Goal: Transaction & Acquisition: Purchase product/service

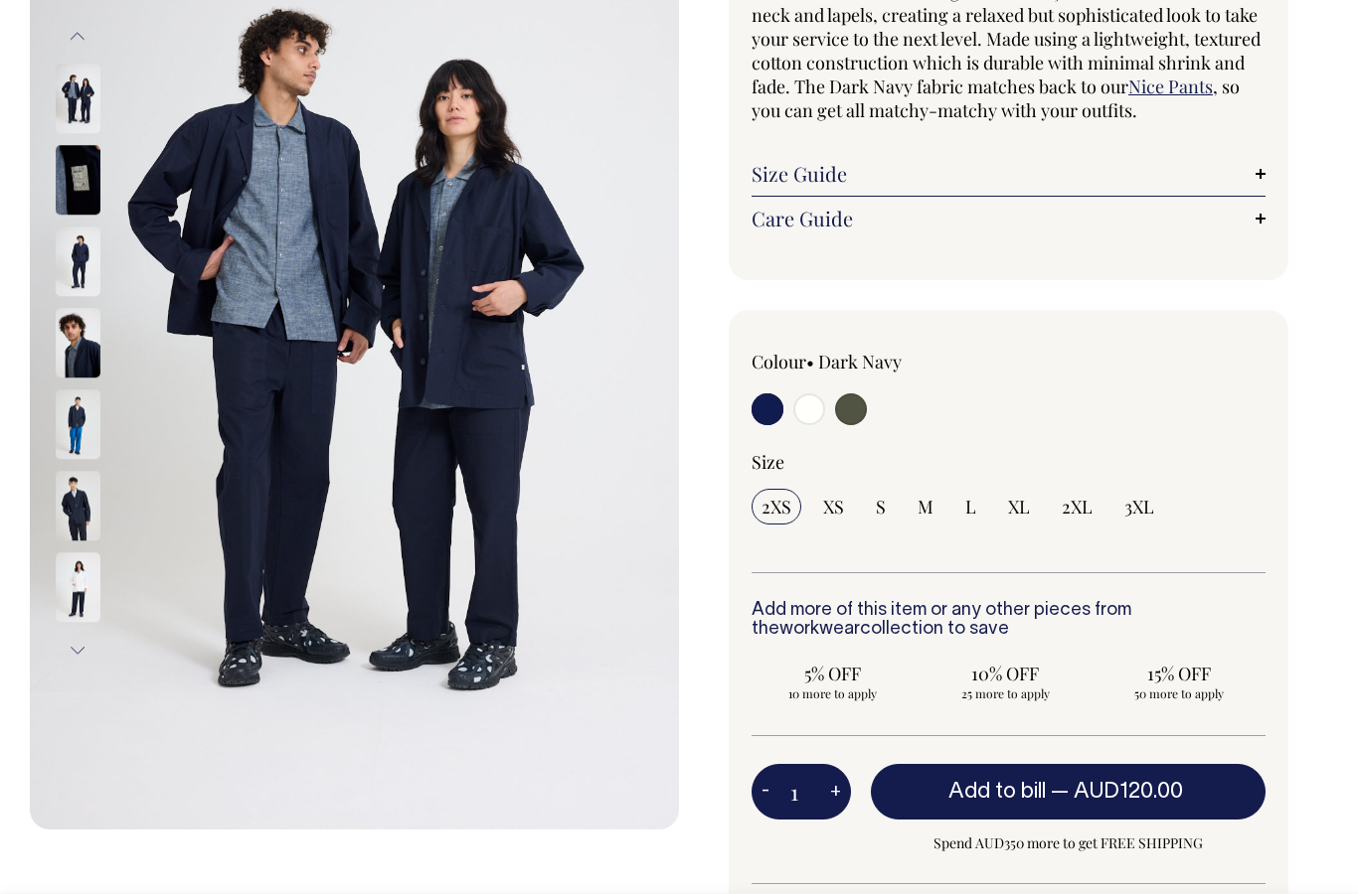
click at [1141, 518] on input "3XL" at bounding box center [1139, 507] width 50 height 36
radio input "true"
select select "3XL"
click at [813, 405] on input "radio" at bounding box center [809, 410] width 32 height 32
radio input "true"
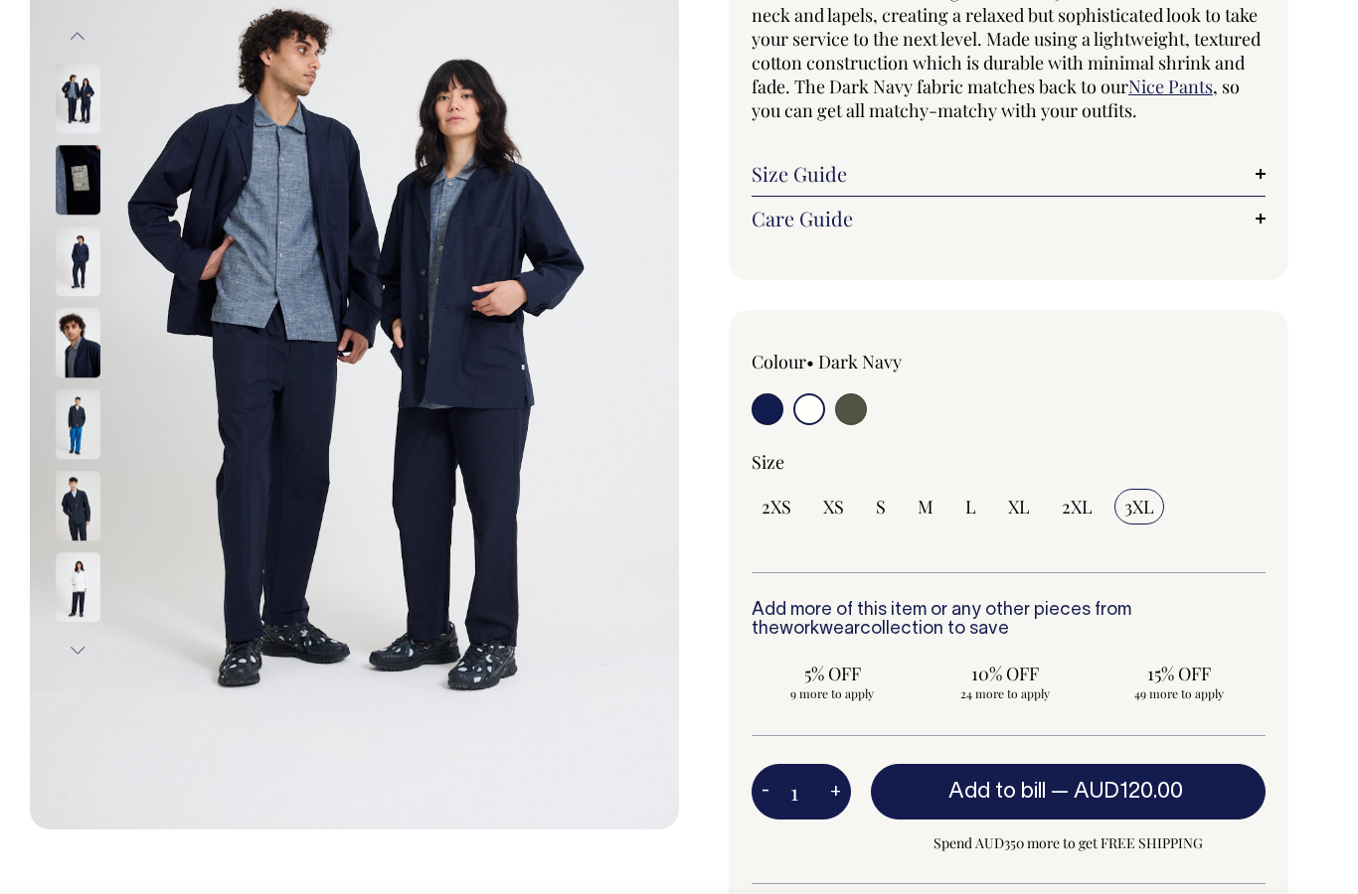
radio input "true"
select select "Off-White"
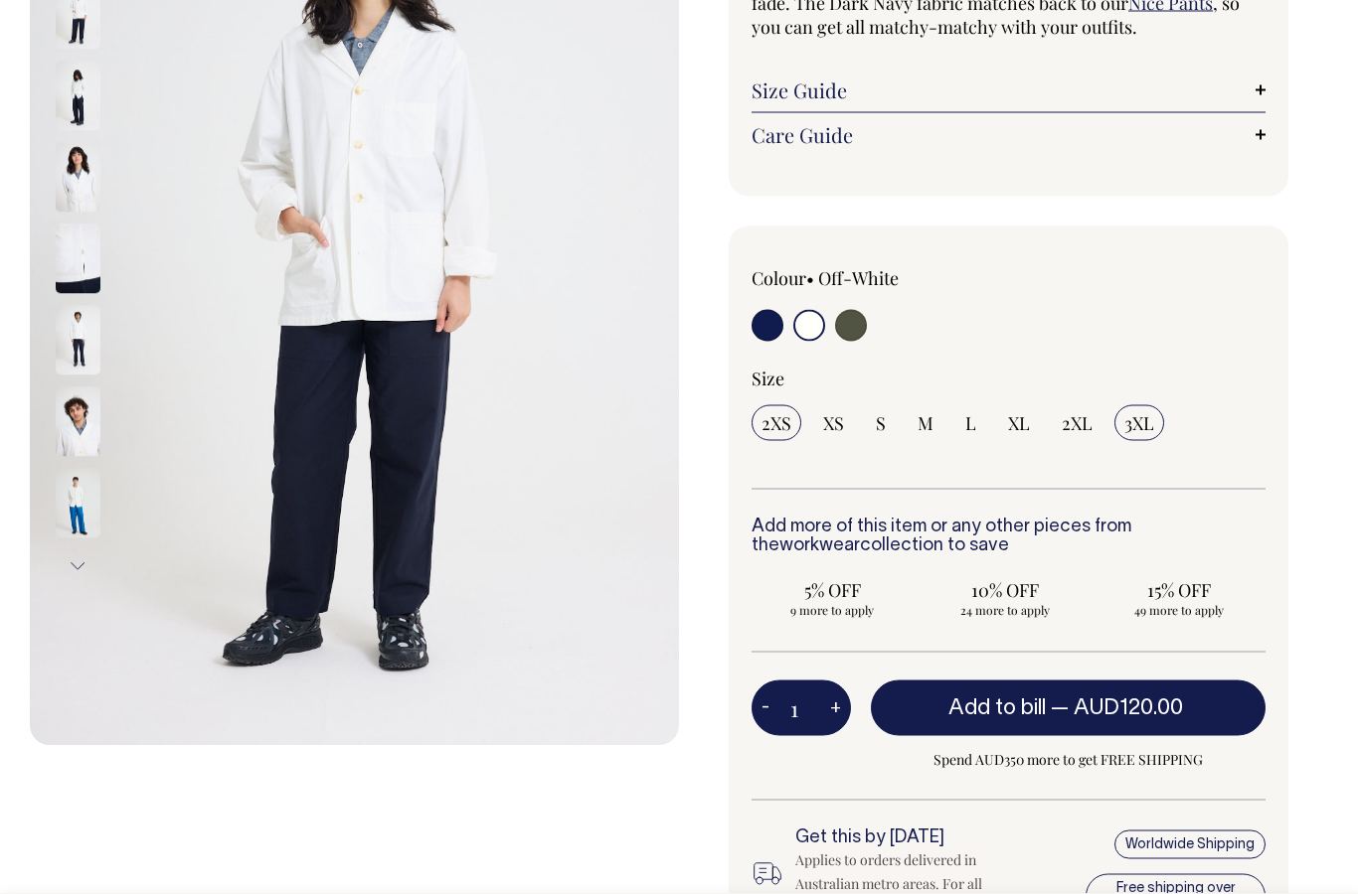
click at [1143, 406] on input "3XL" at bounding box center [1139, 423] width 50 height 36
radio input "true"
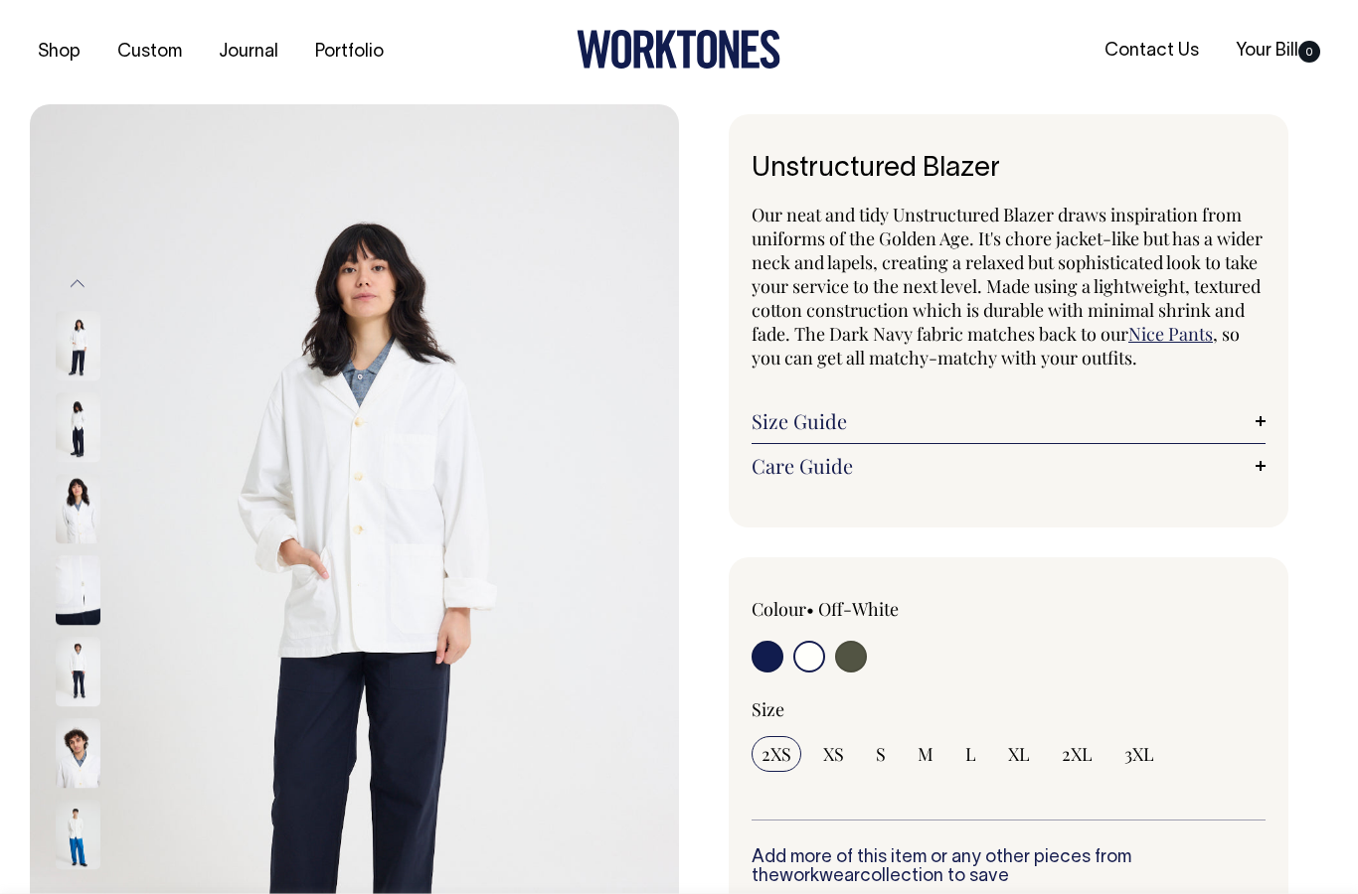
select select "Off-White"
